Goal: Find specific page/section: Find specific page/section

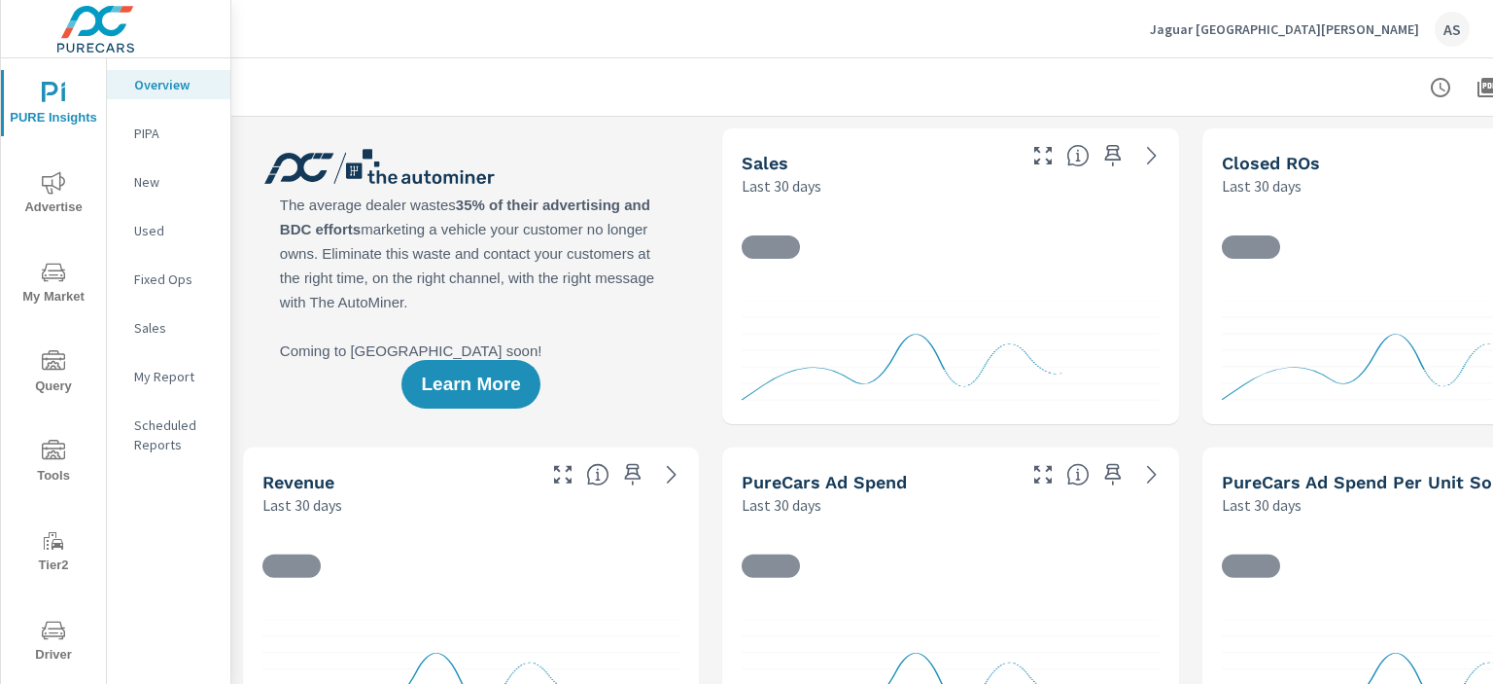
click at [35, 627] on span "Driver" at bounding box center [53, 642] width 93 height 48
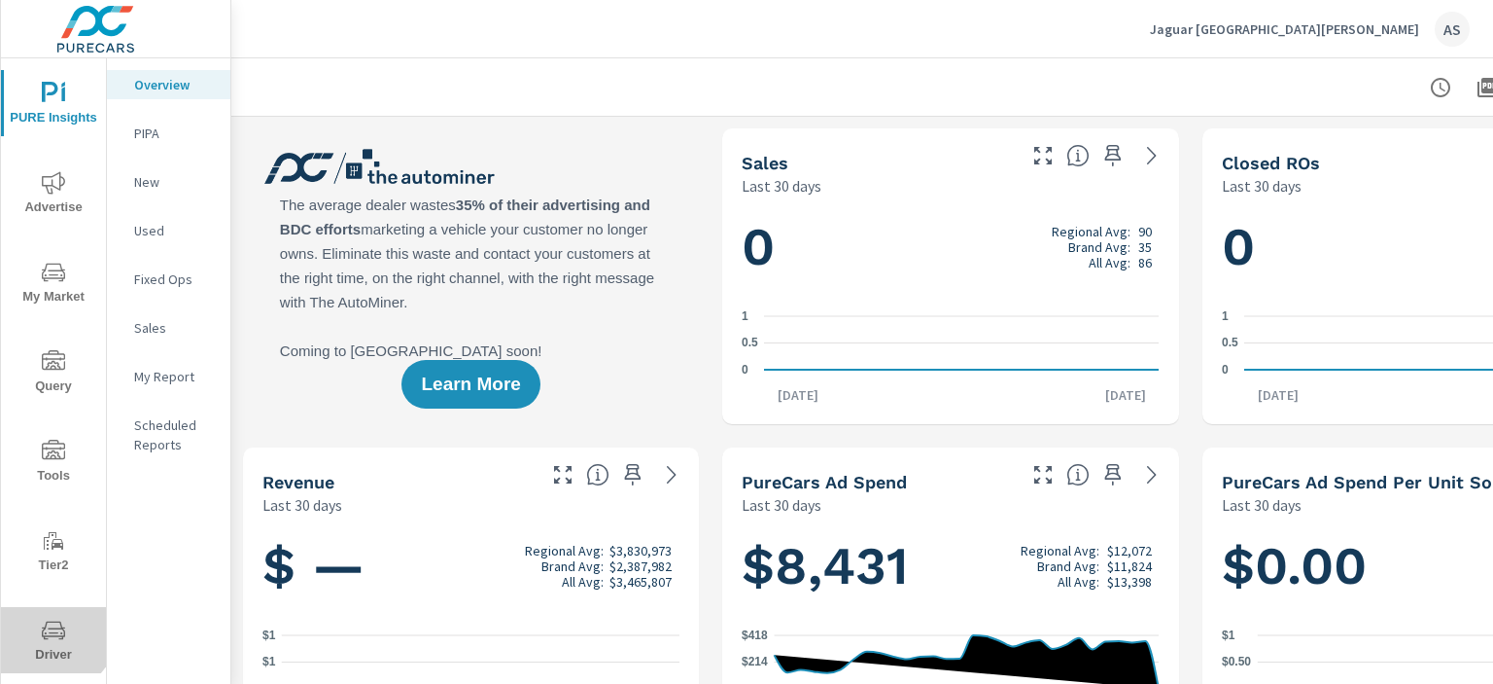
click at [48, 627] on icon "nav menu" at bounding box center [53, 629] width 23 height 18
